Goal: Information Seeking & Learning: Understand process/instructions

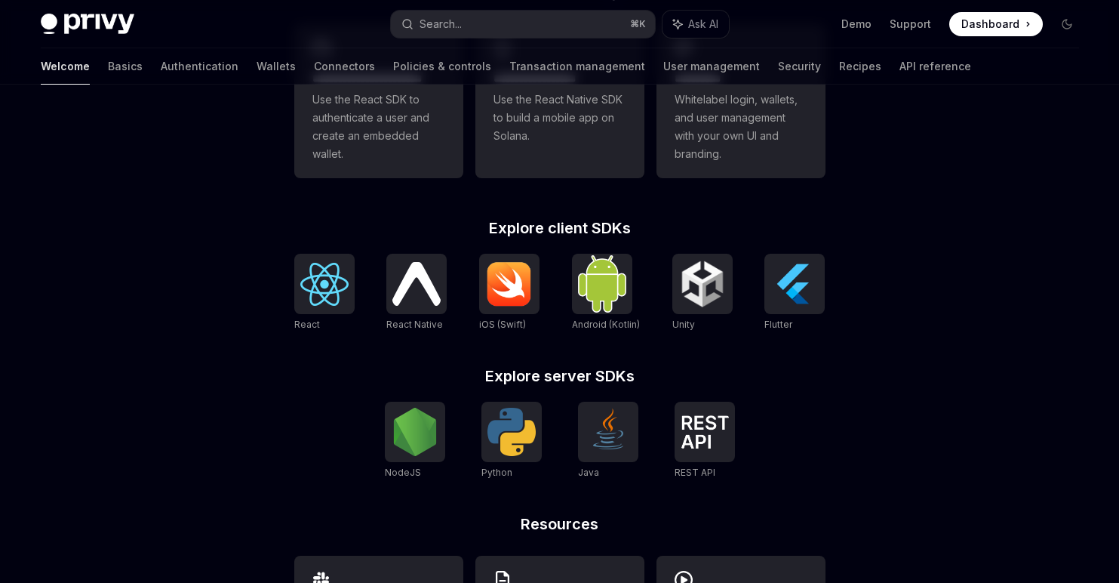
scroll to position [512, 0]
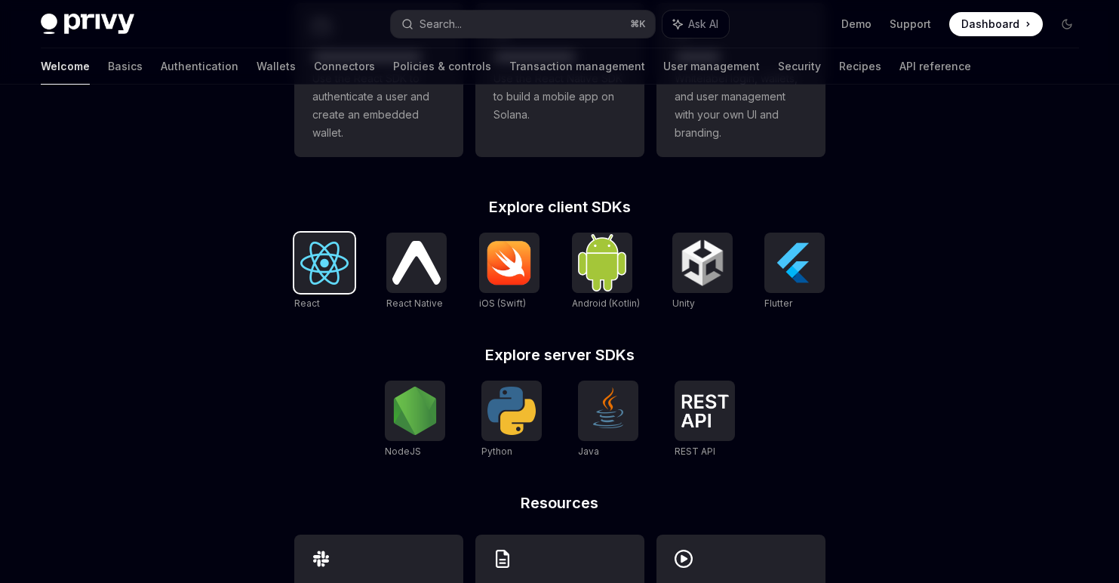
click at [338, 269] on img at bounding box center [324, 263] width 48 height 43
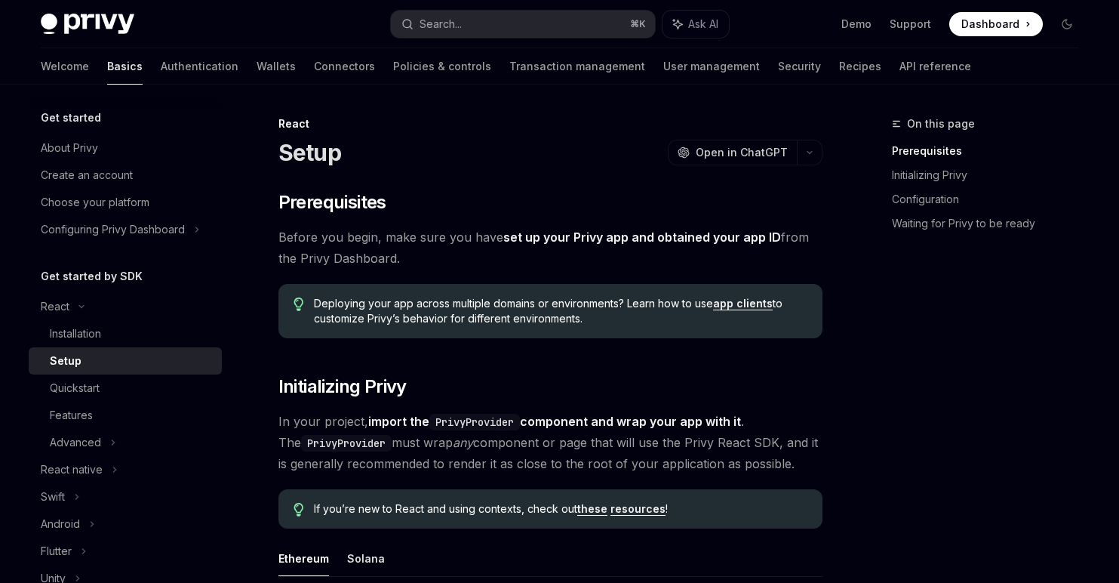
click at [728, 307] on link "app clients" at bounding box center [743, 304] width 60 height 14
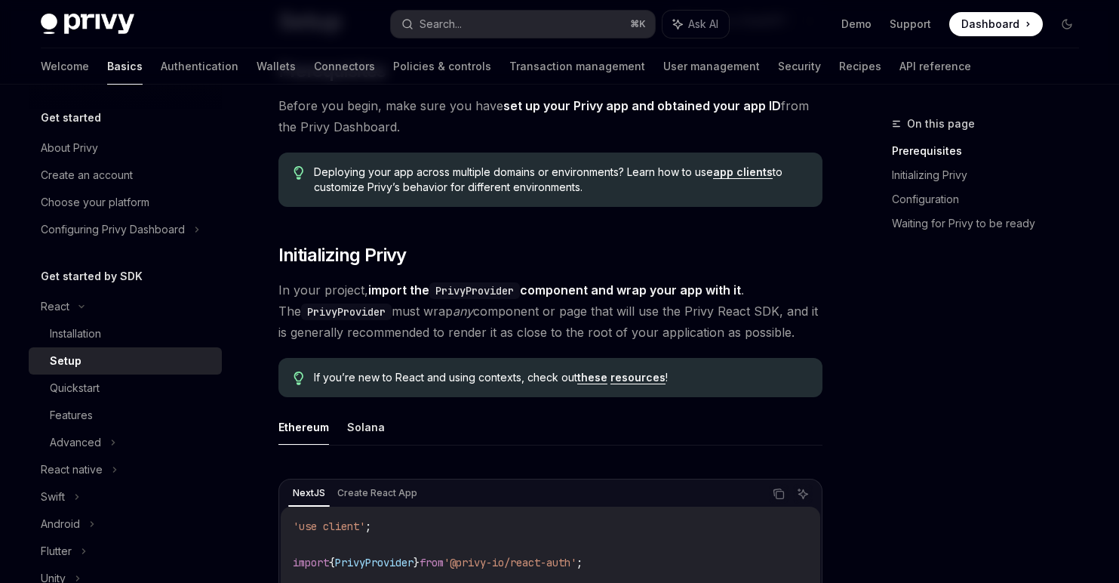
scroll to position [132, 0]
click at [624, 383] on link "resources" at bounding box center [638, 377] width 55 height 14
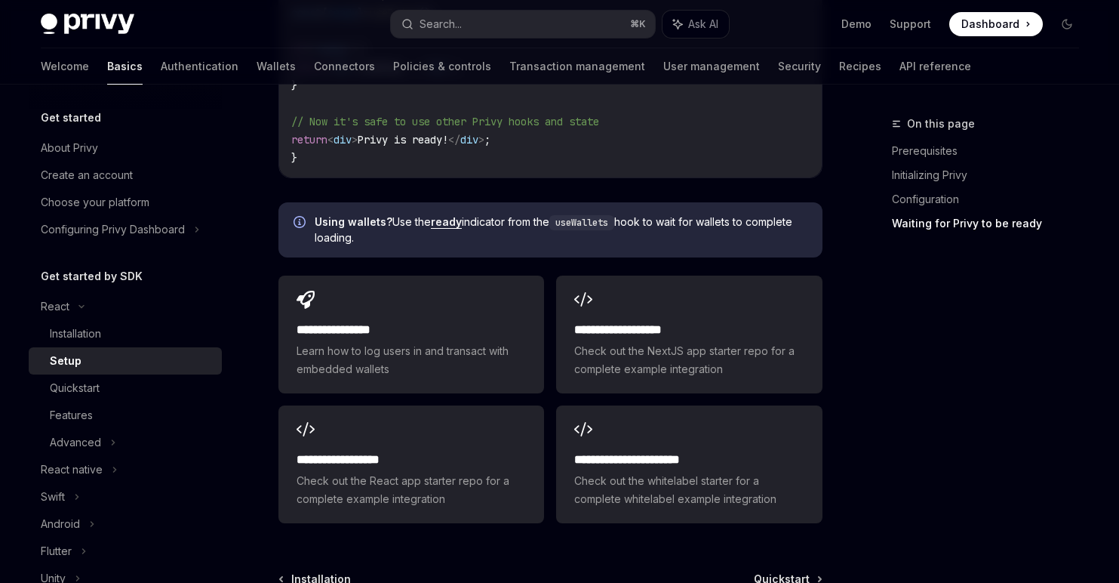
scroll to position [2054, 0]
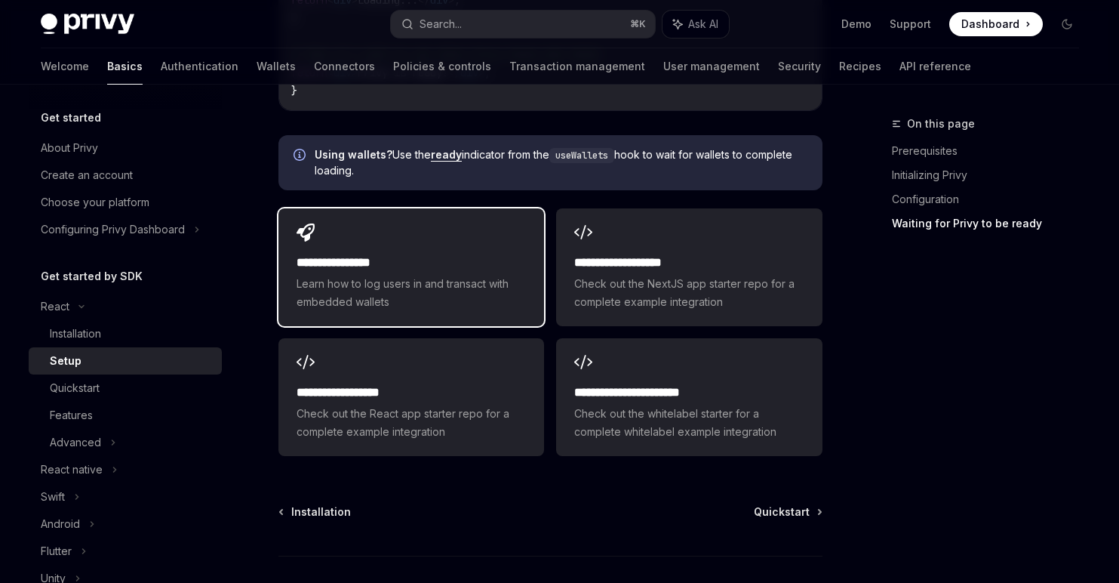
click at [377, 254] on h2 "**********" at bounding box center [411, 263] width 229 height 18
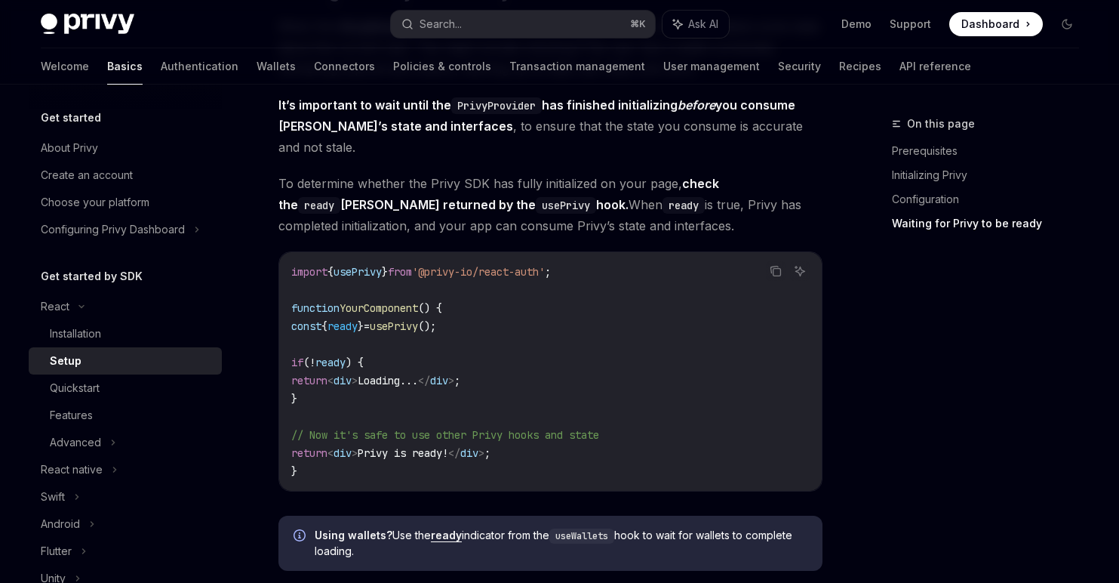
scroll to position [1663, 0]
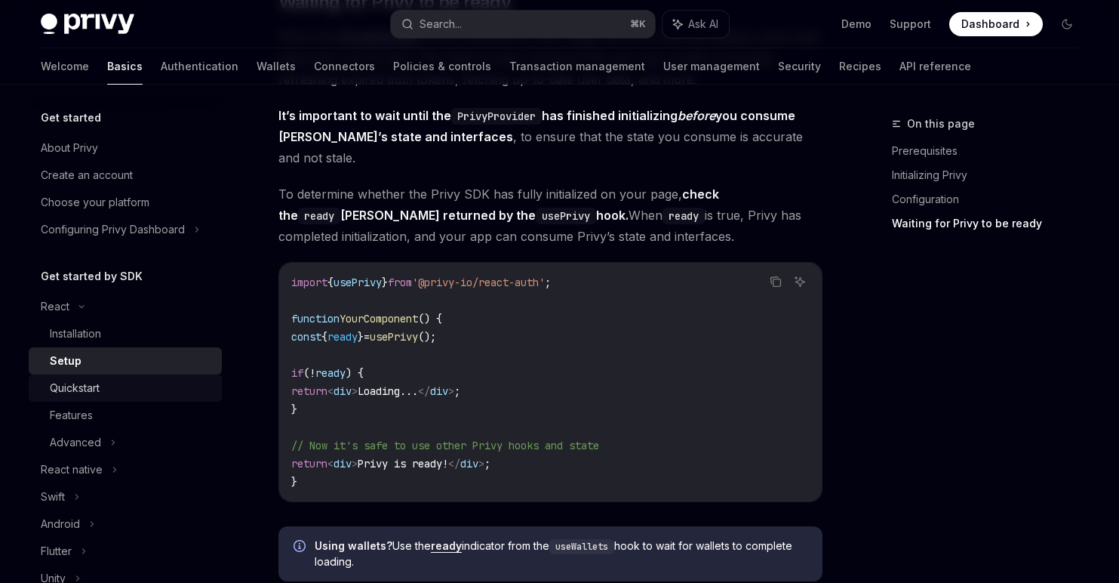
click at [119, 393] on div "Quickstart" at bounding box center [131, 388] width 163 height 18
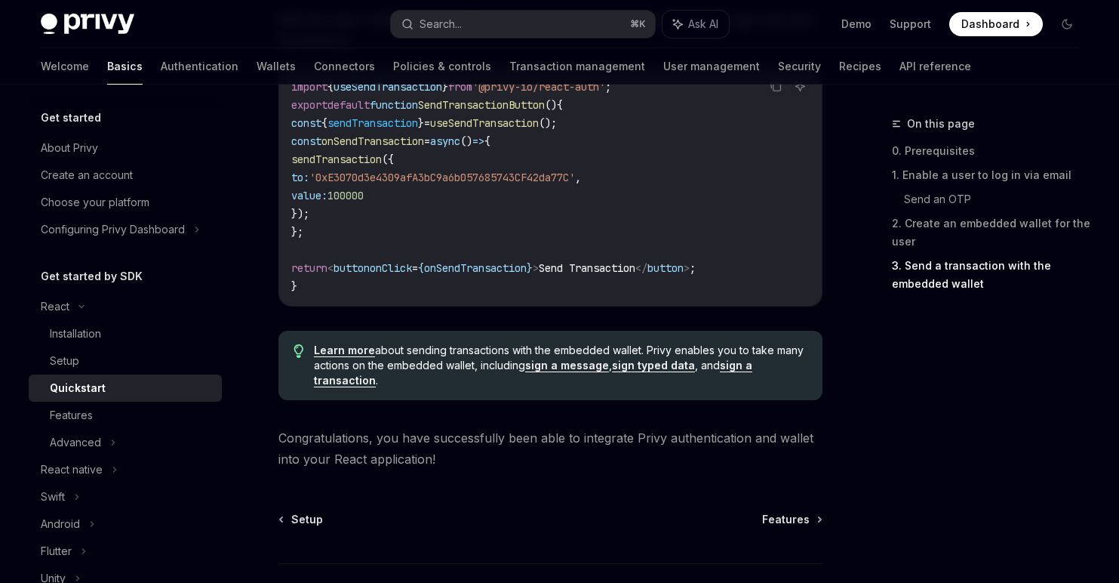
scroll to position [1493, 0]
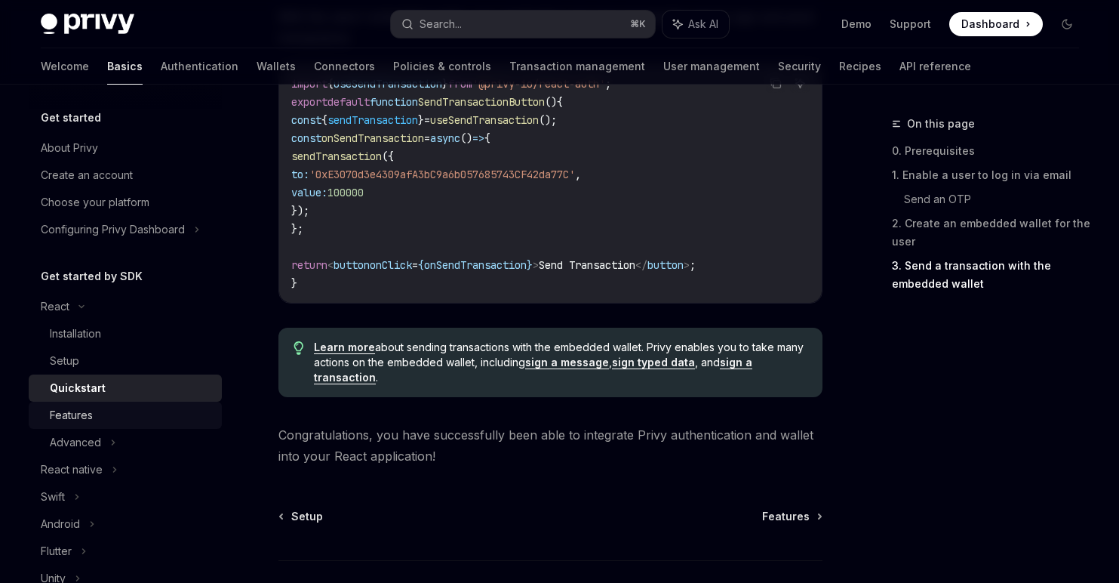
click at [93, 411] on div "Features" at bounding box center [131, 415] width 163 height 18
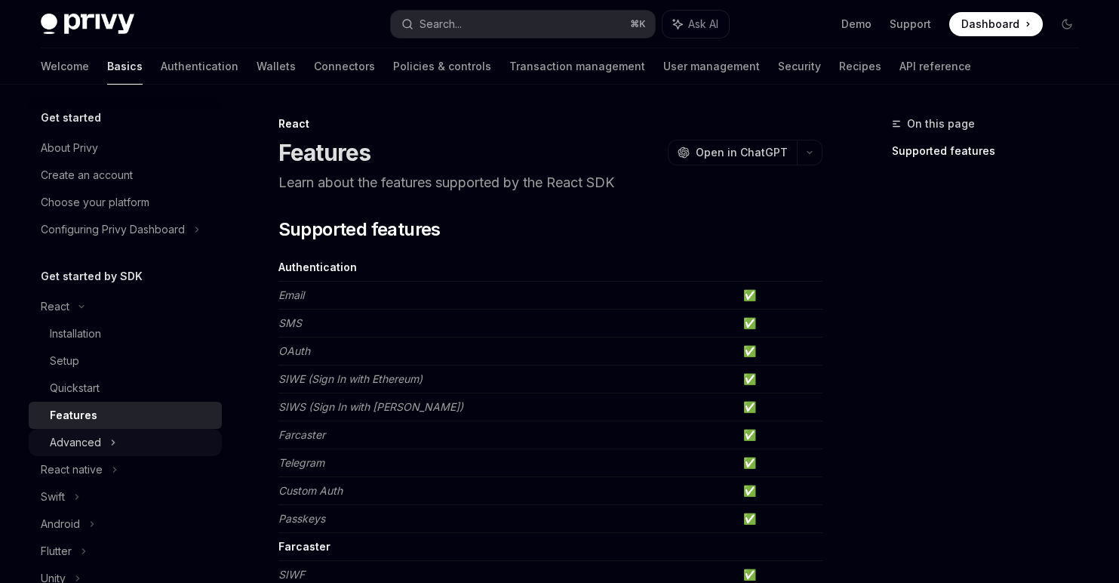
click at [86, 439] on div "Advanced" at bounding box center [75, 442] width 51 height 18
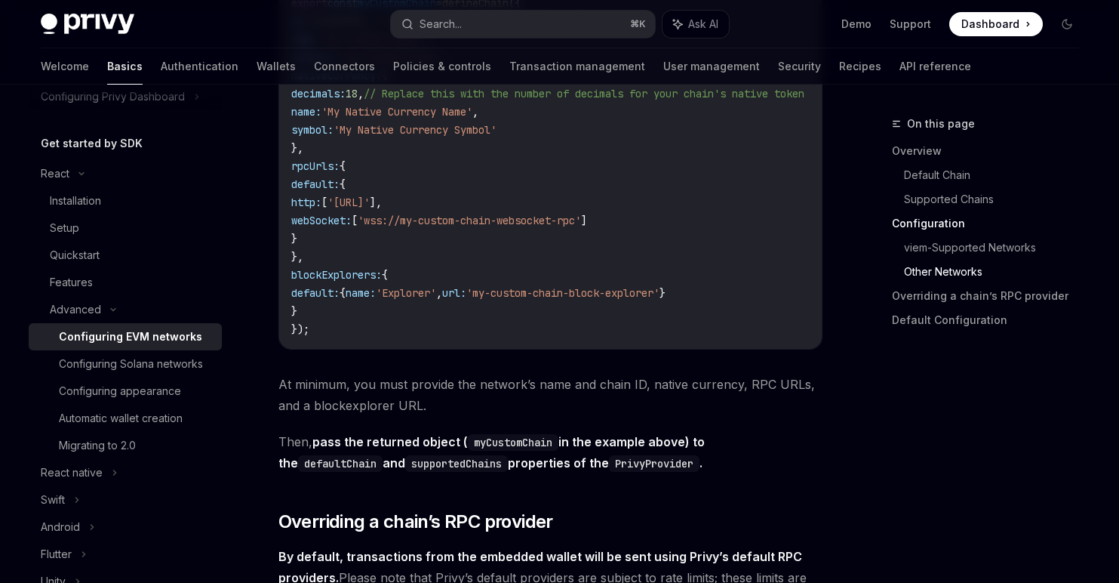
scroll to position [2813, 0]
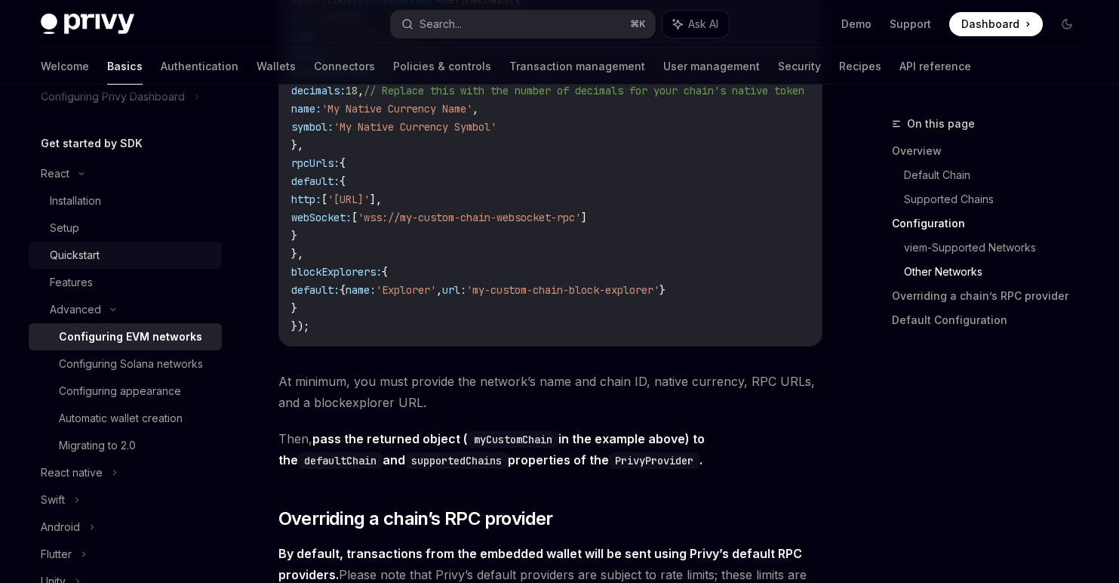
click at [85, 253] on div "Quickstart" at bounding box center [75, 255] width 50 height 18
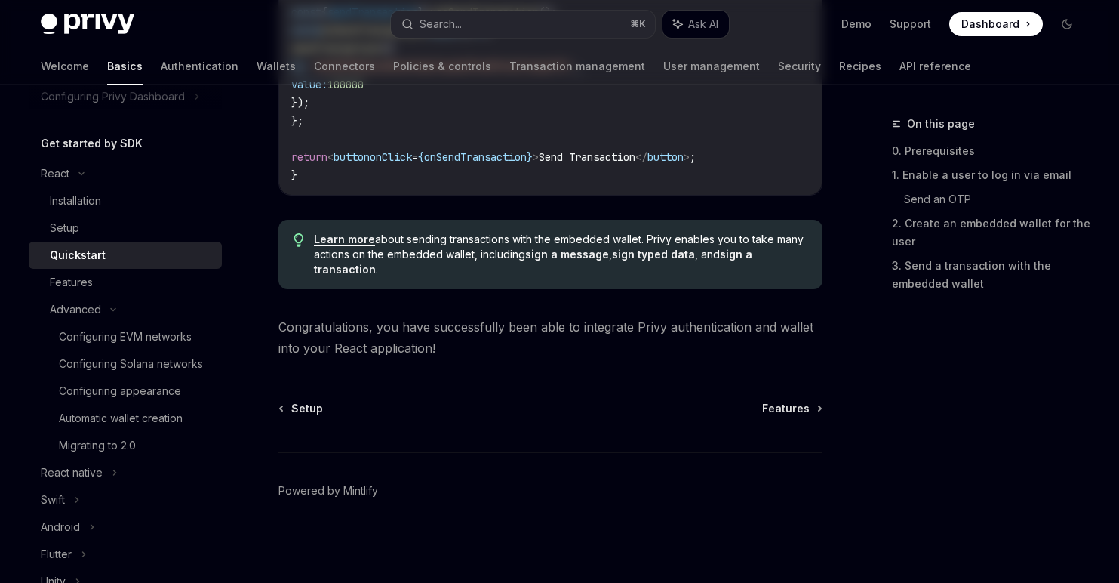
type textarea "*"
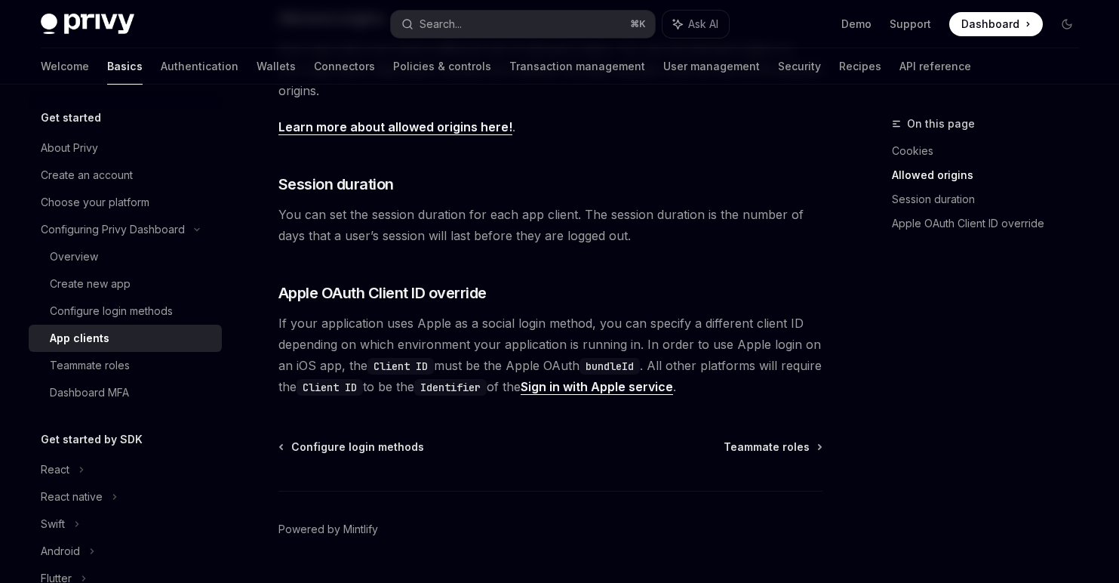
scroll to position [623, 0]
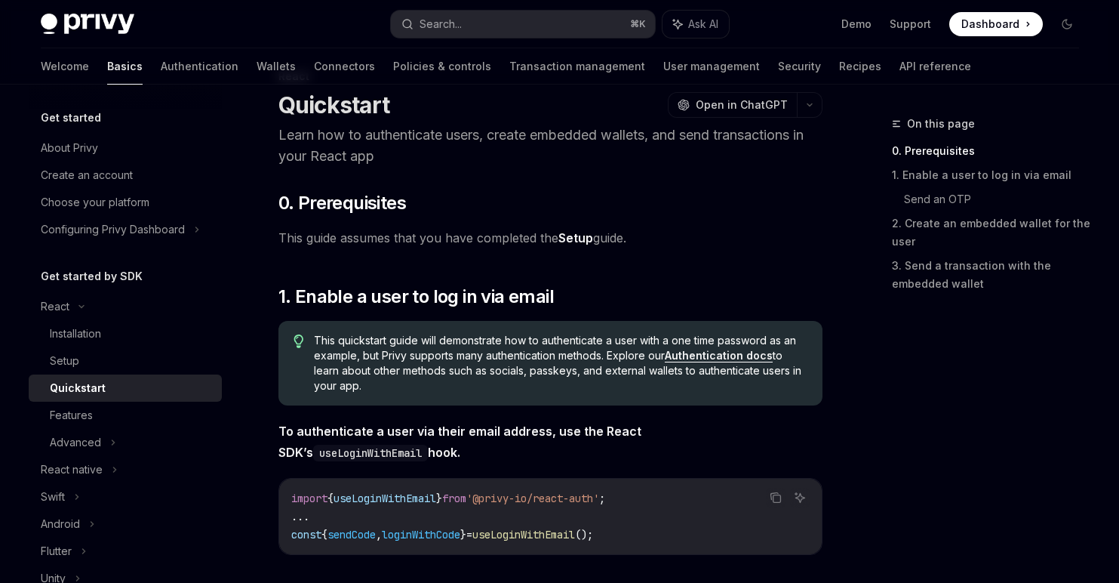
scroll to position [79, 0]
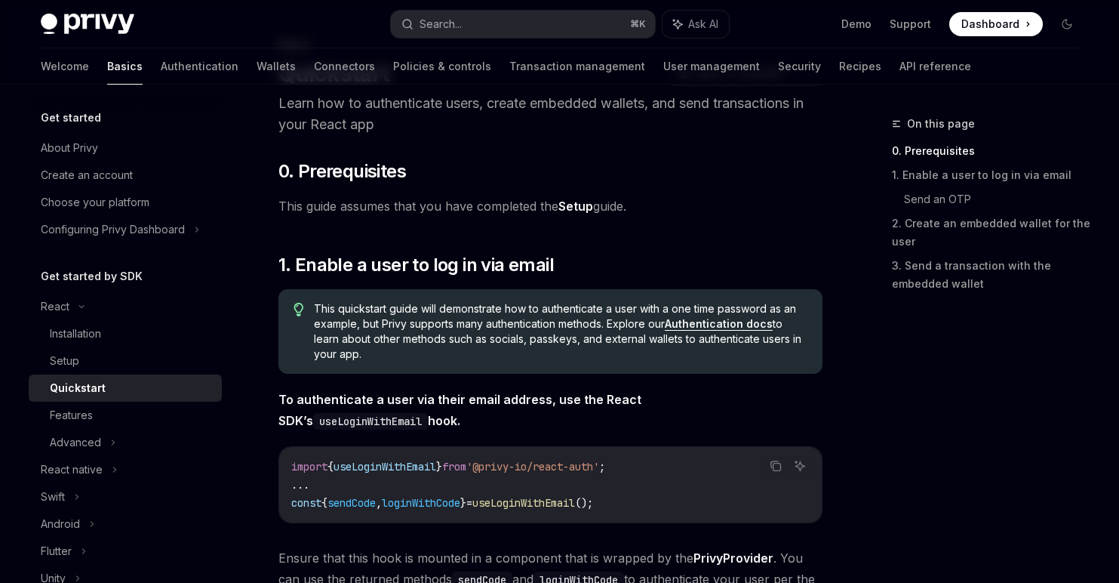
click at [576, 205] on link "Setup" at bounding box center [576, 207] width 35 height 16
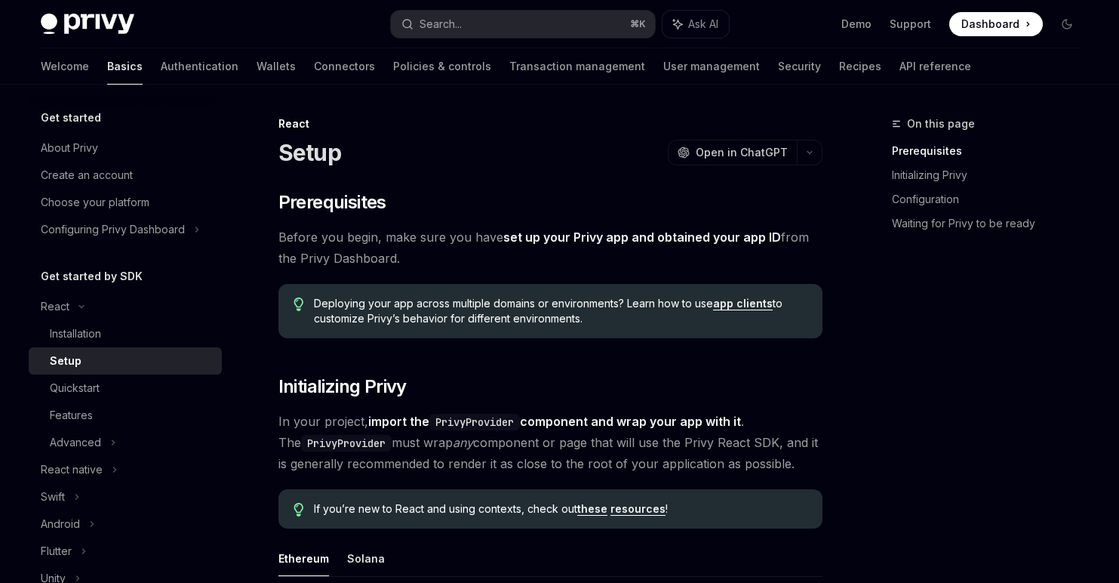
click at [610, 238] on link "set up your Privy app and obtained your app ID" at bounding box center [643, 237] width 278 height 16
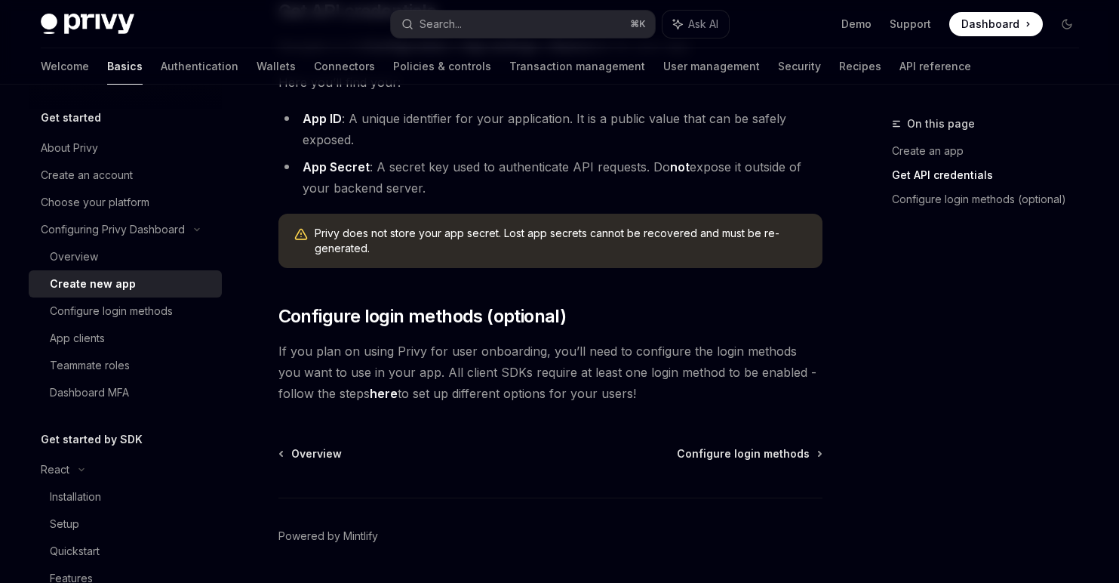
scroll to position [478, 0]
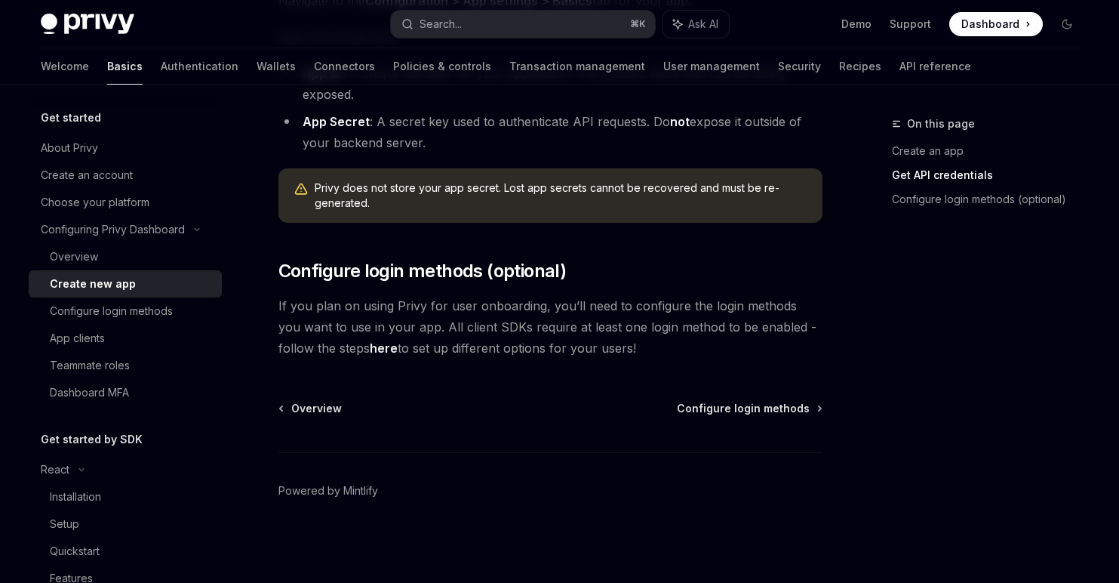
click at [370, 354] on link "here" at bounding box center [384, 348] width 28 height 16
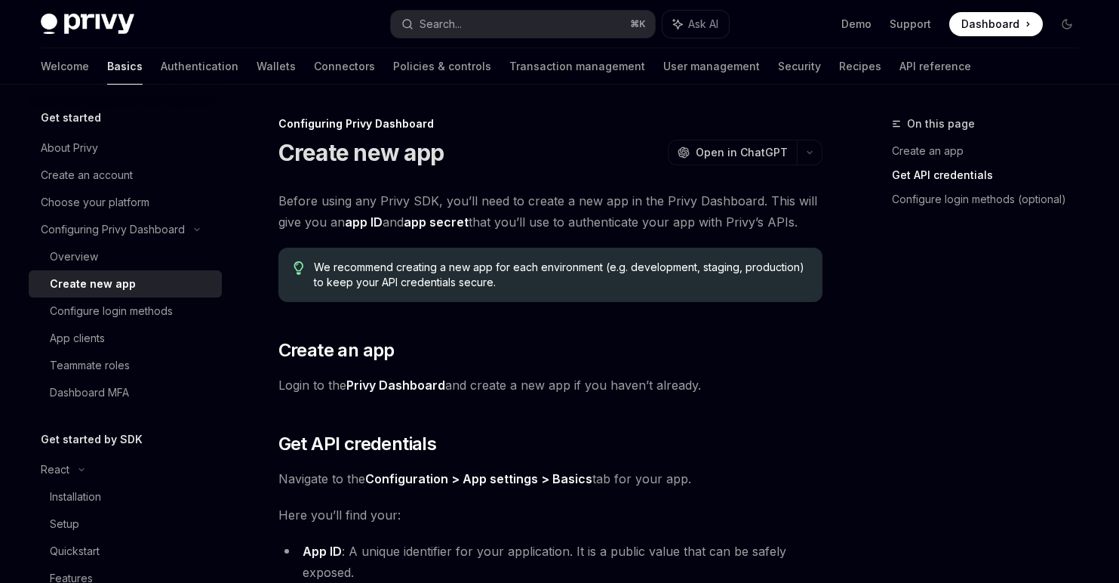
type textarea "*"
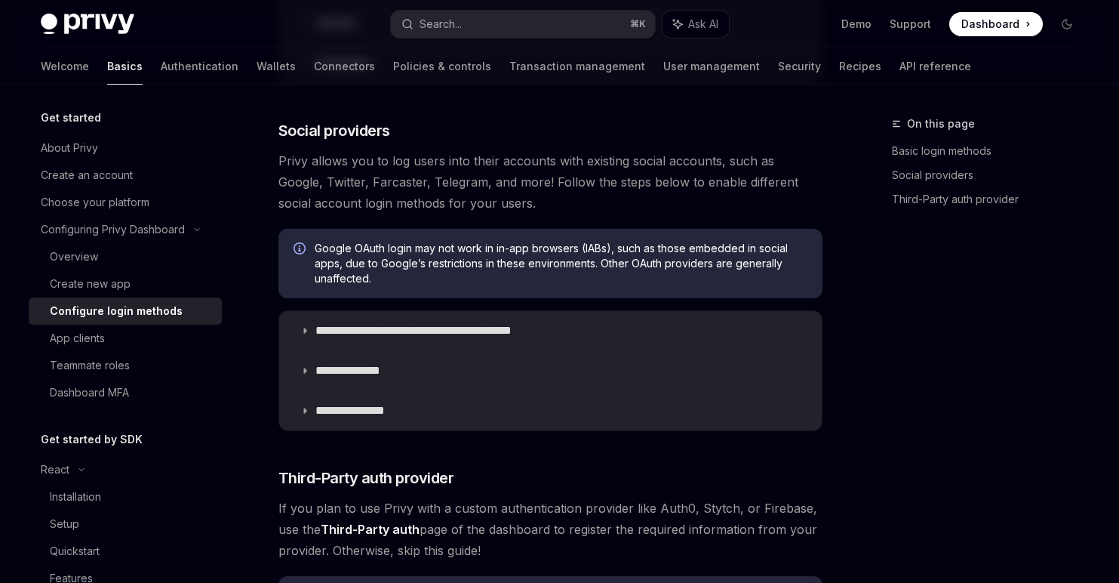
scroll to position [457, 0]
